Goal: Task Accomplishment & Management: Complete application form

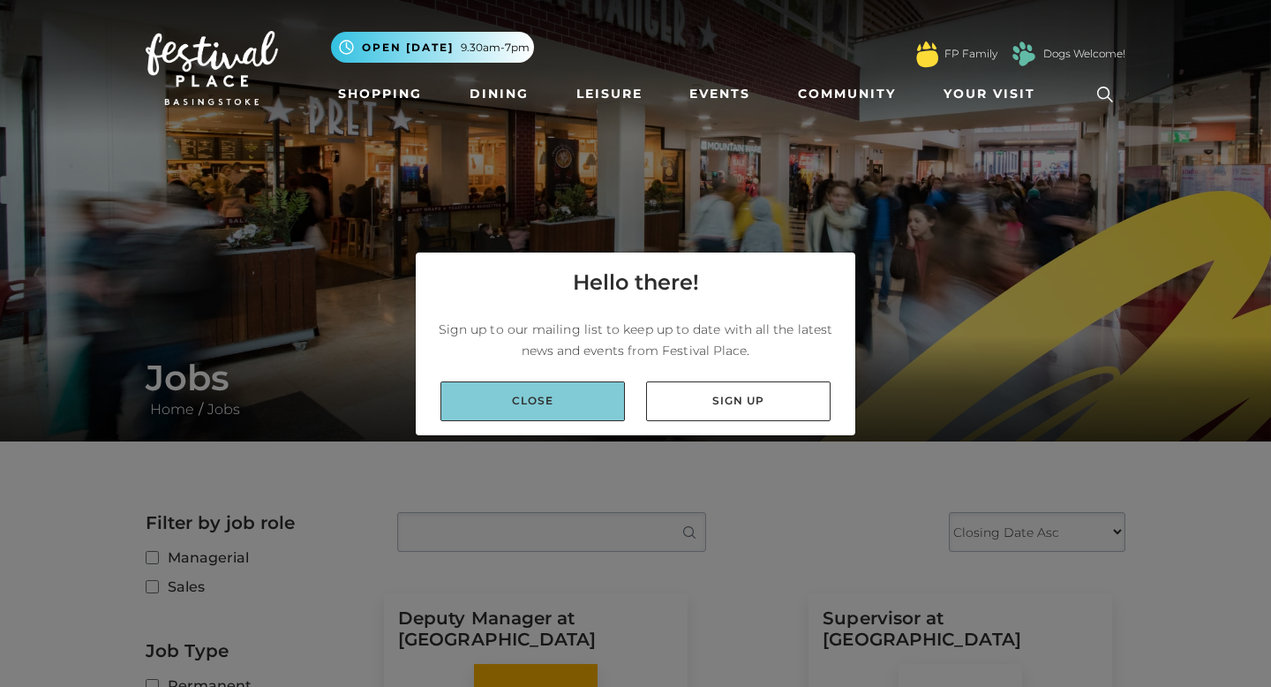
click at [571, 397] on link "Close" at bounding box center [532, 401] width 184 height 40
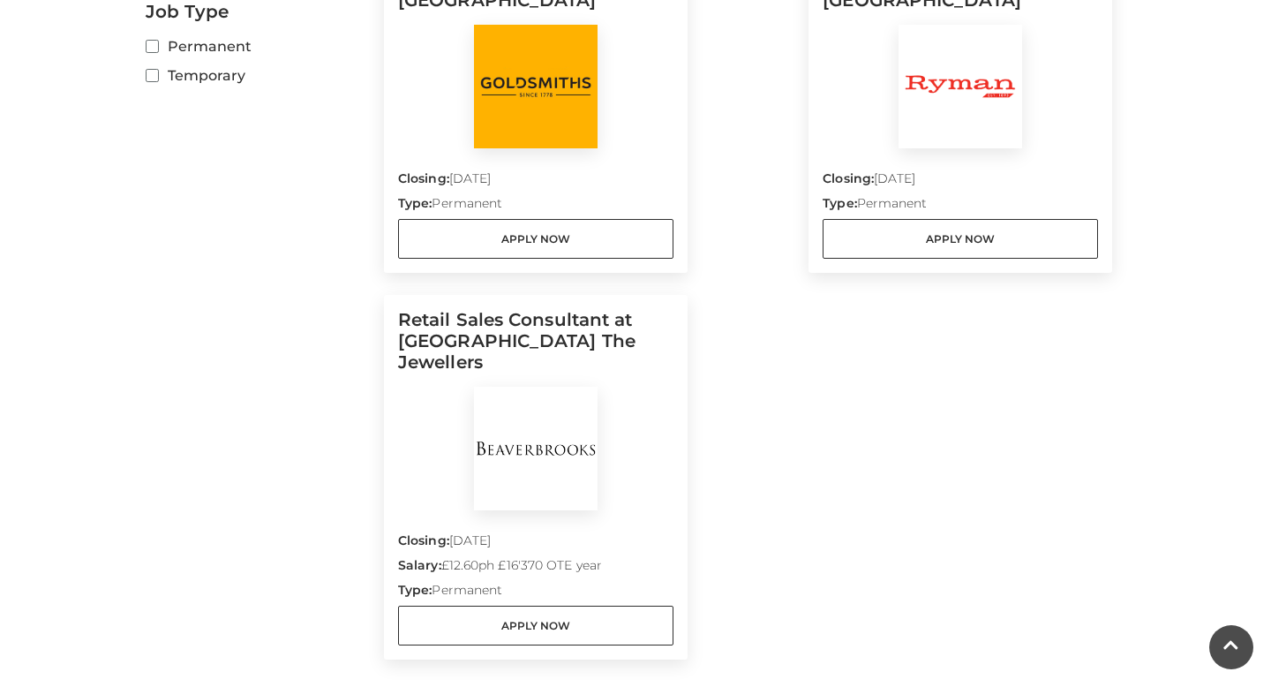
scroll to position [641, 0]
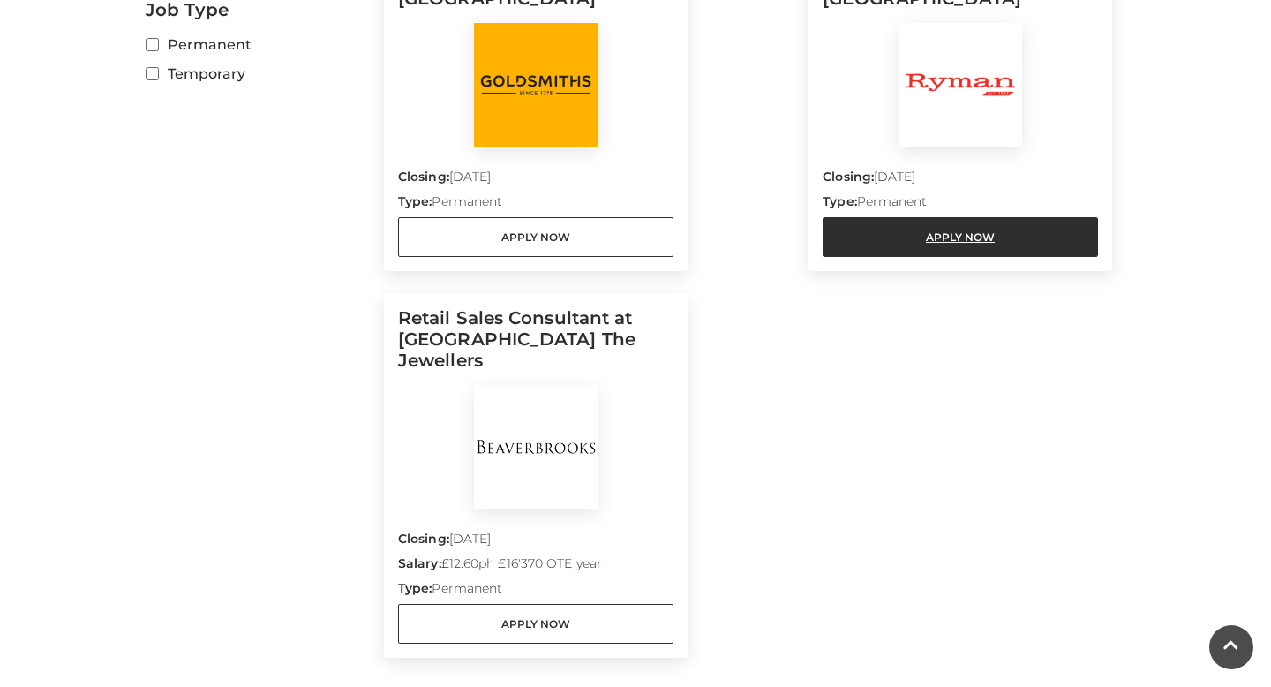
click at [935, 225] on link "Apply Now" at bounding box center [960, 237] width 275 height 40
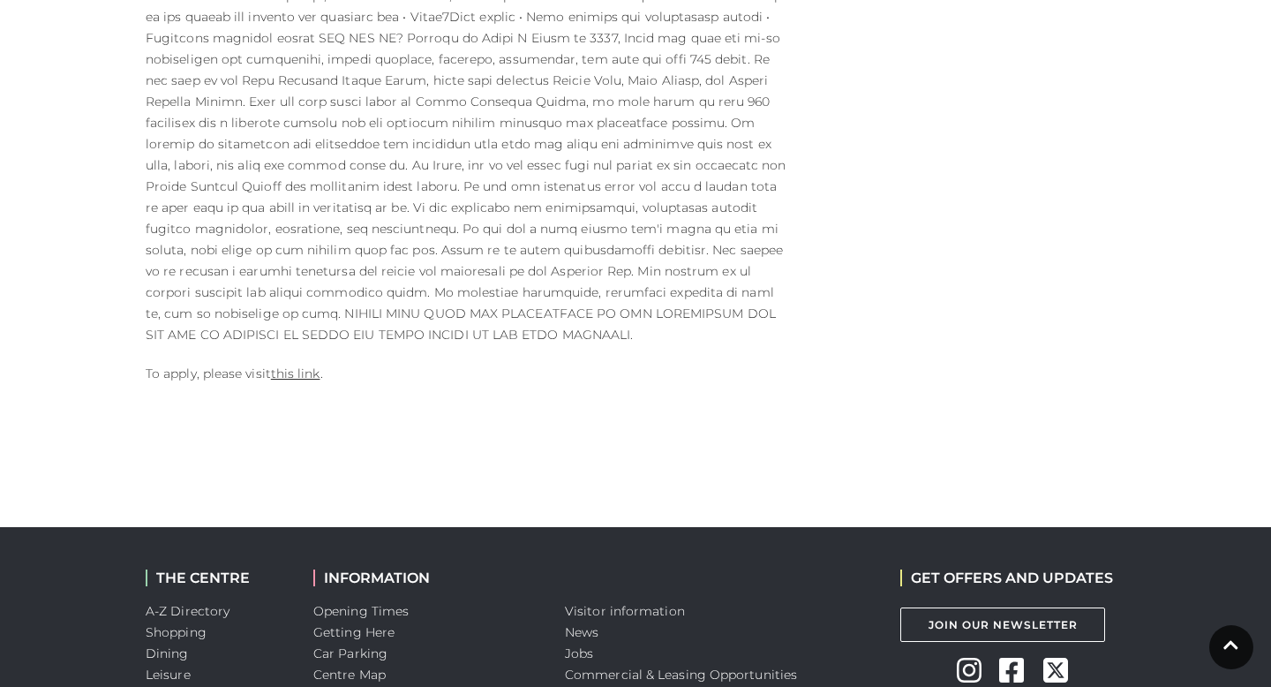
scroll to position [1226, 0]
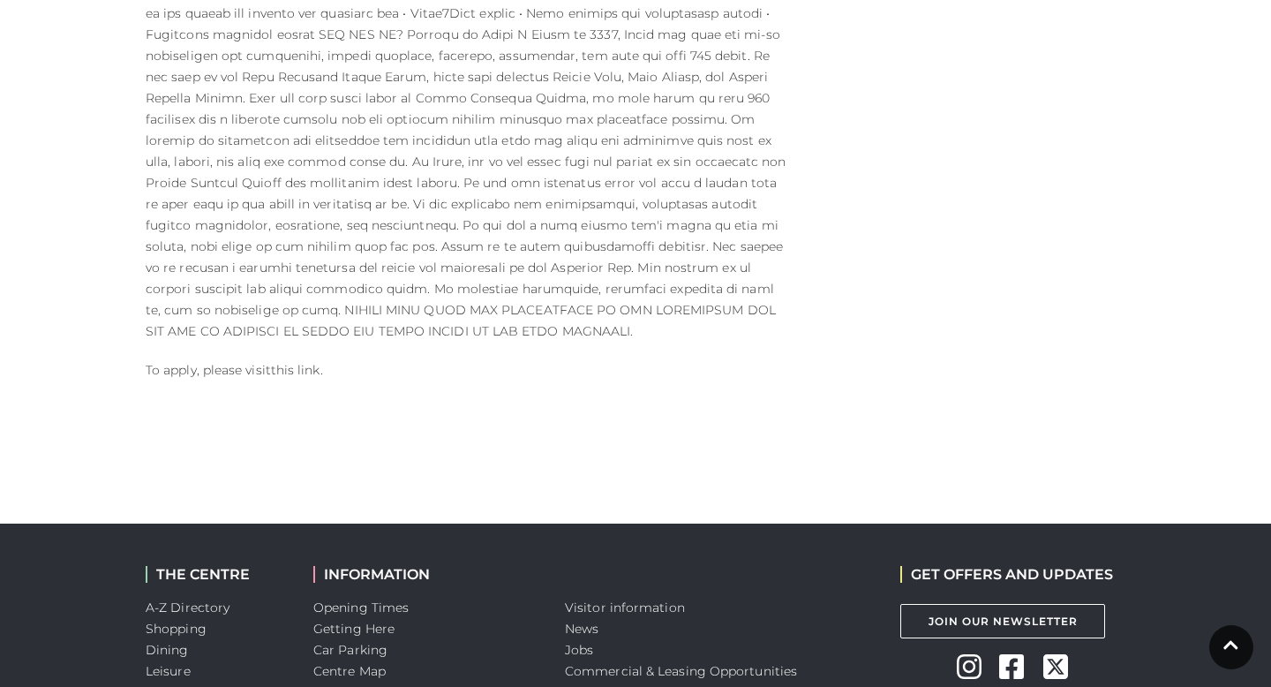
click at [288, 362] on link "this link" at bounding box center [295, 370] width 49 height 16
